Goal: Task Accomplishment & Management: Manage account settings

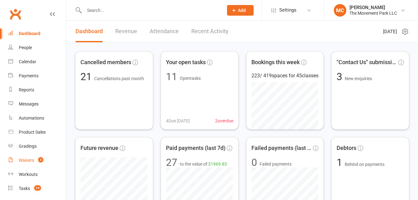
click at [27, 158] on div "Waivers" at bounding box center [26, 160] width 15 height 5
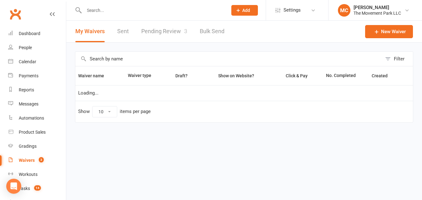
select select "100"
click at [159, 33] on link "Pending Review 3" at bounding box center [164, 32] width 46 height 22
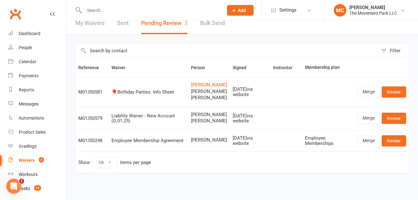
scroll to position [26, 0]
click at [393, 146] on link "Review" at bounding box center [393, 140] width 24 height 11
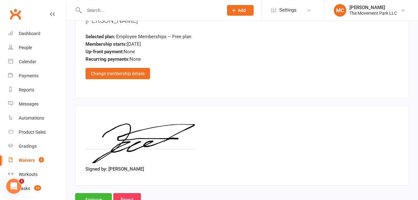
scroll to position [1346, 0]
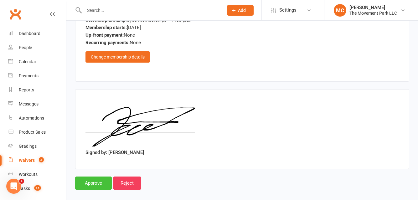
click at [81, 179] on input "Approve" at bounding box center [93, 182] width 37 height 13
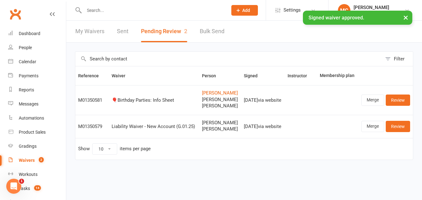
click at [94, 32] on link "My Waivers" at bounding box center [89, 32] width 29 height 22
select select "100"
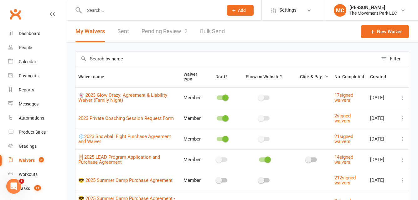
click at [111, 57] on input "text" at bounding box center [226, 59] width 302 height 14
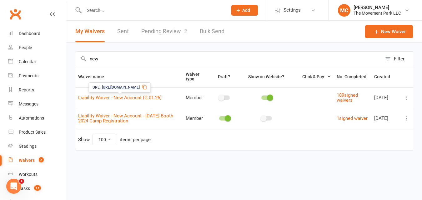
type input "new"
click at [135, 88] on span "https://app.clubworx.com/s/aKYeCpMX" at bounding box center [121, 87] width 38 height 6
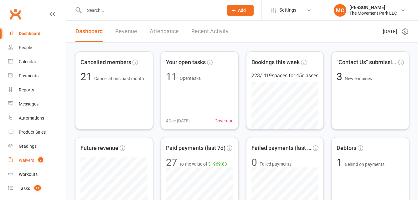
click at [29, 159] on div "Waivers" at bounding box center [26, 160] width 15 height 5
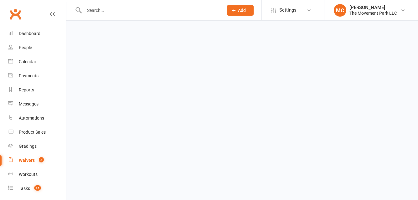
select select "100"
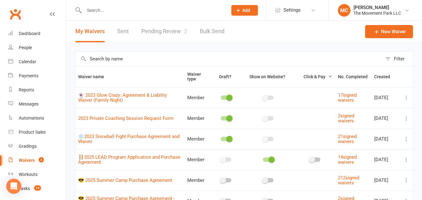
click at [106, 58] on input "text" at bounding box center [228, 59] width 307 height 14
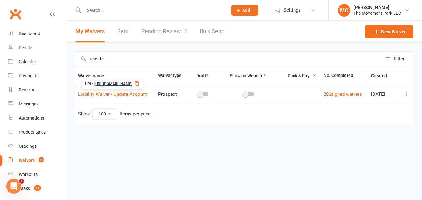
type input "update"
click at [132, 84] on span "[URL][DOMAIN_NAME]" at bounding box center [113, 84] width 38 height 6
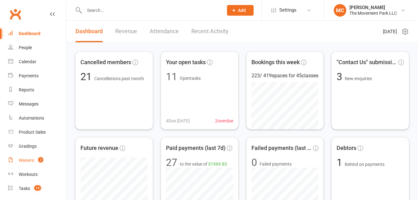
click at [26, 161] on div "Waivers" at bounding box center [26, 160] width 15 height 5
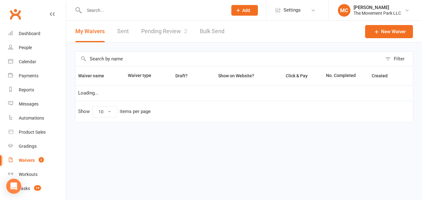
select select "100"
click at [145, 60] on input "text" at bounding box center [228, 59] width 307 height 14
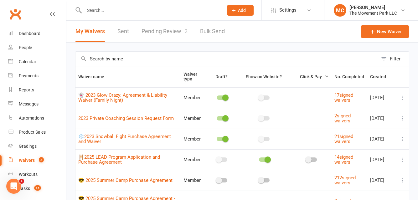
click at [171, 32] on link "Pending Review 2" at bounding box center [164, 32] width 46 height 22
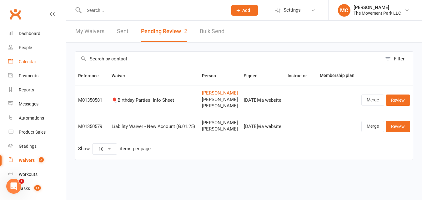
click at [28, 62] on div "Calendar" at bounding box center [28, 61] width 18 height 5
